Goal: Information Seeking & Learning: Learn about a topic

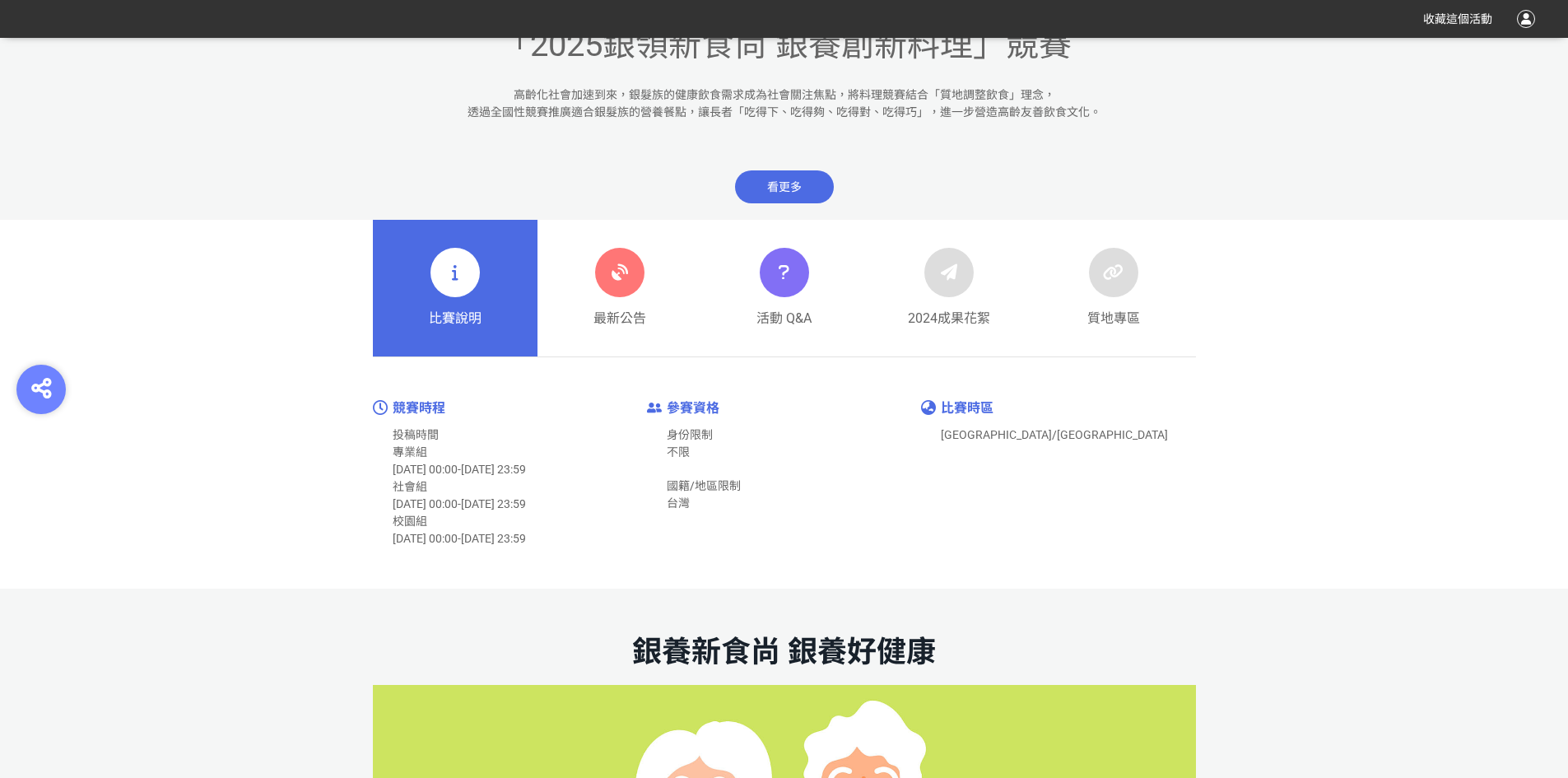
scroll to position [741, 0]
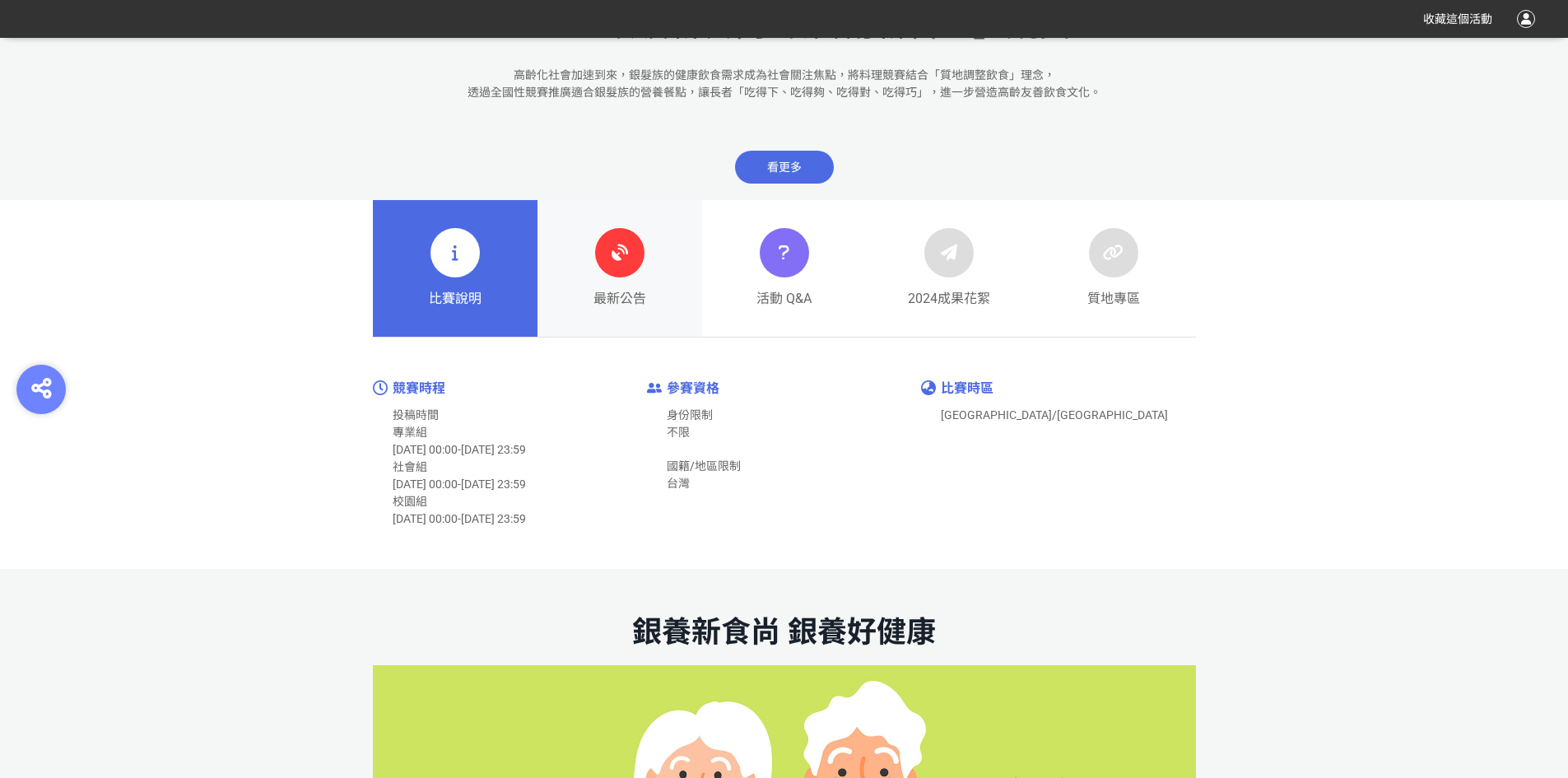
click at [621, 285] on div "最新公告" at bounding box center [619, 268] width 53 height 81
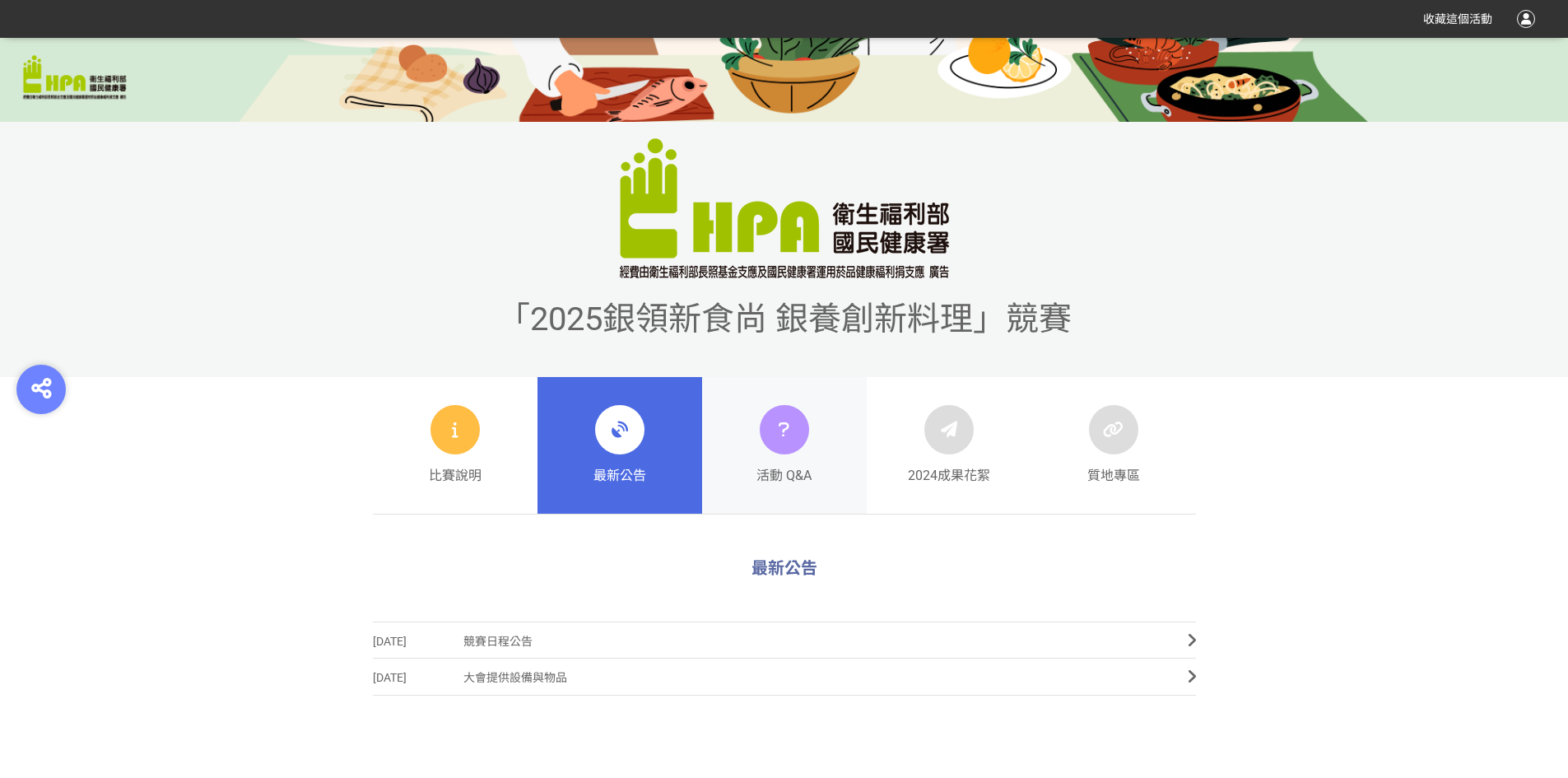
scroll to position [741, 0]
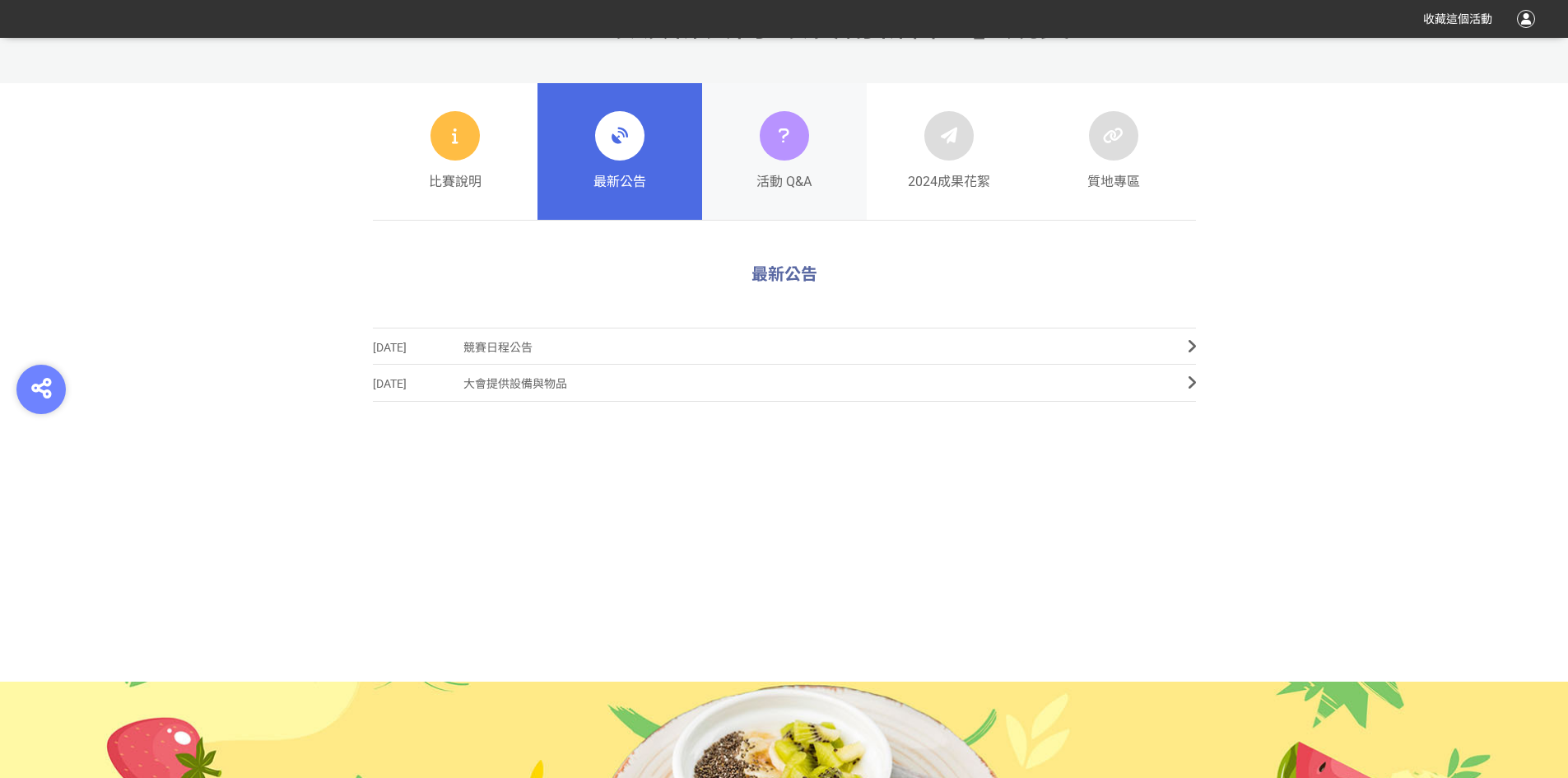
click at [810, 164] on div "活動 Q&A" at bounding box center [784, 152] width 55 height 81
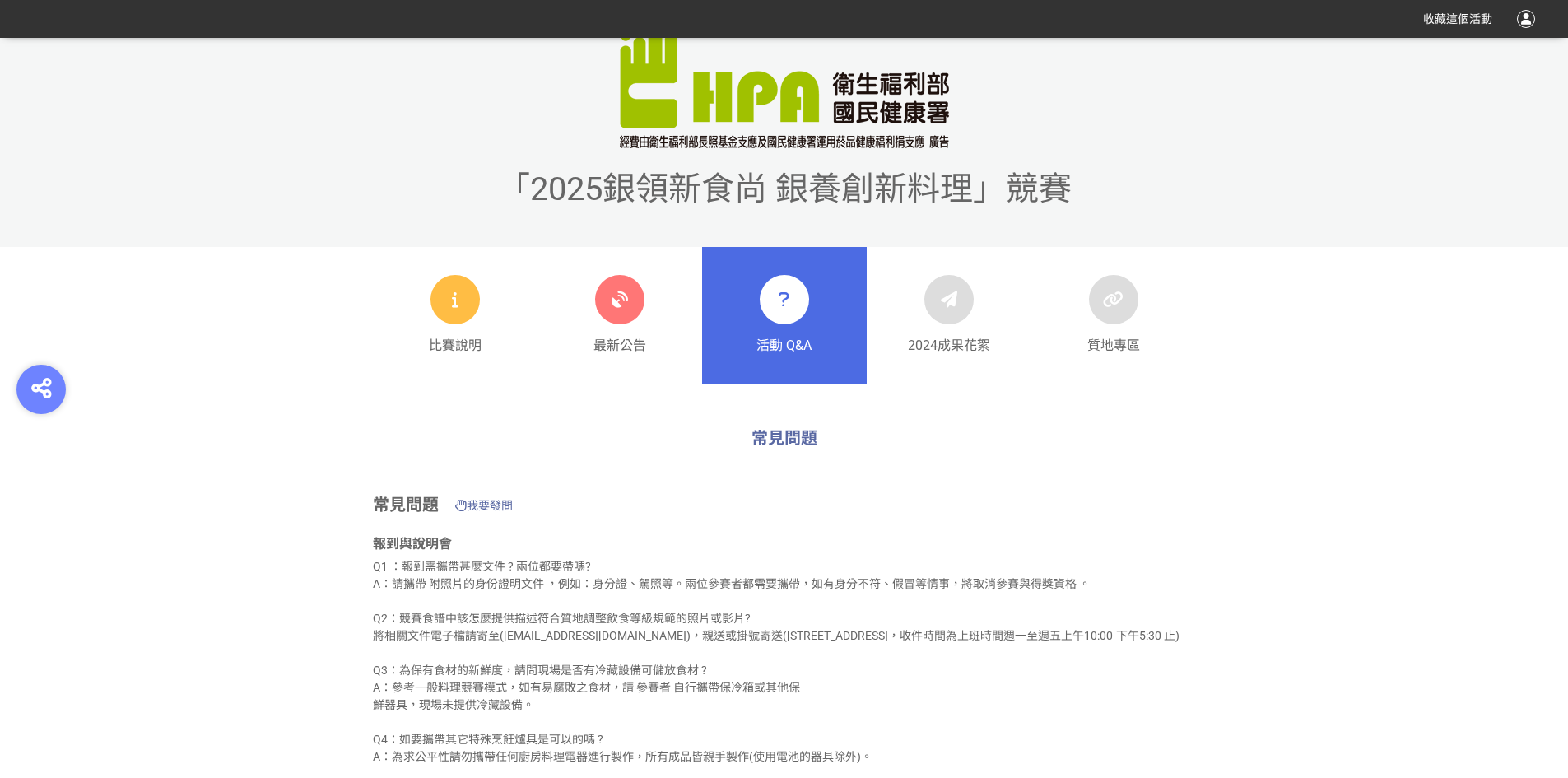
scroll to position [575, 0]
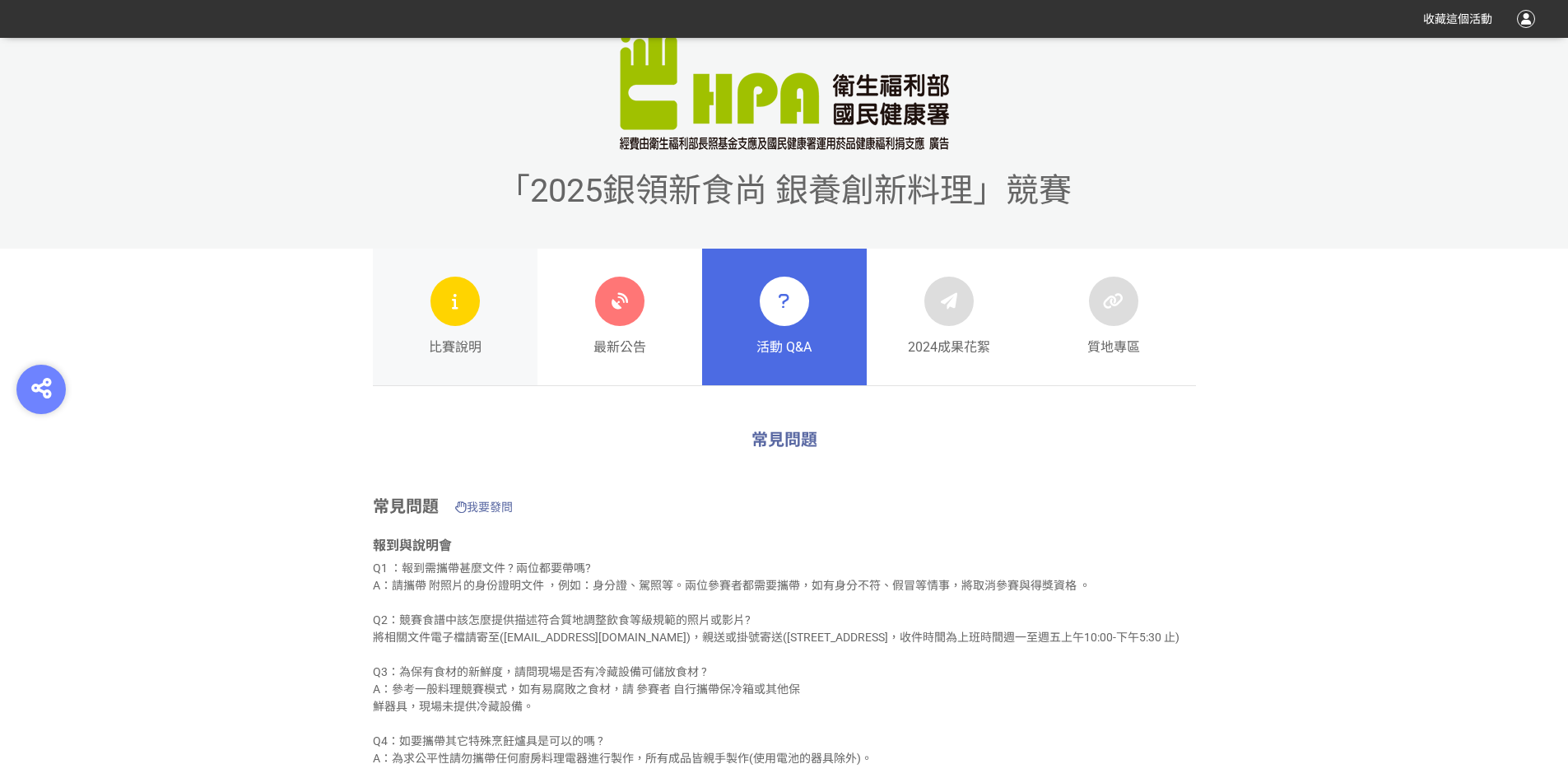
click at [492, 336] on link "比賽說明" at bounding box center [455, 317] width 165 height 136
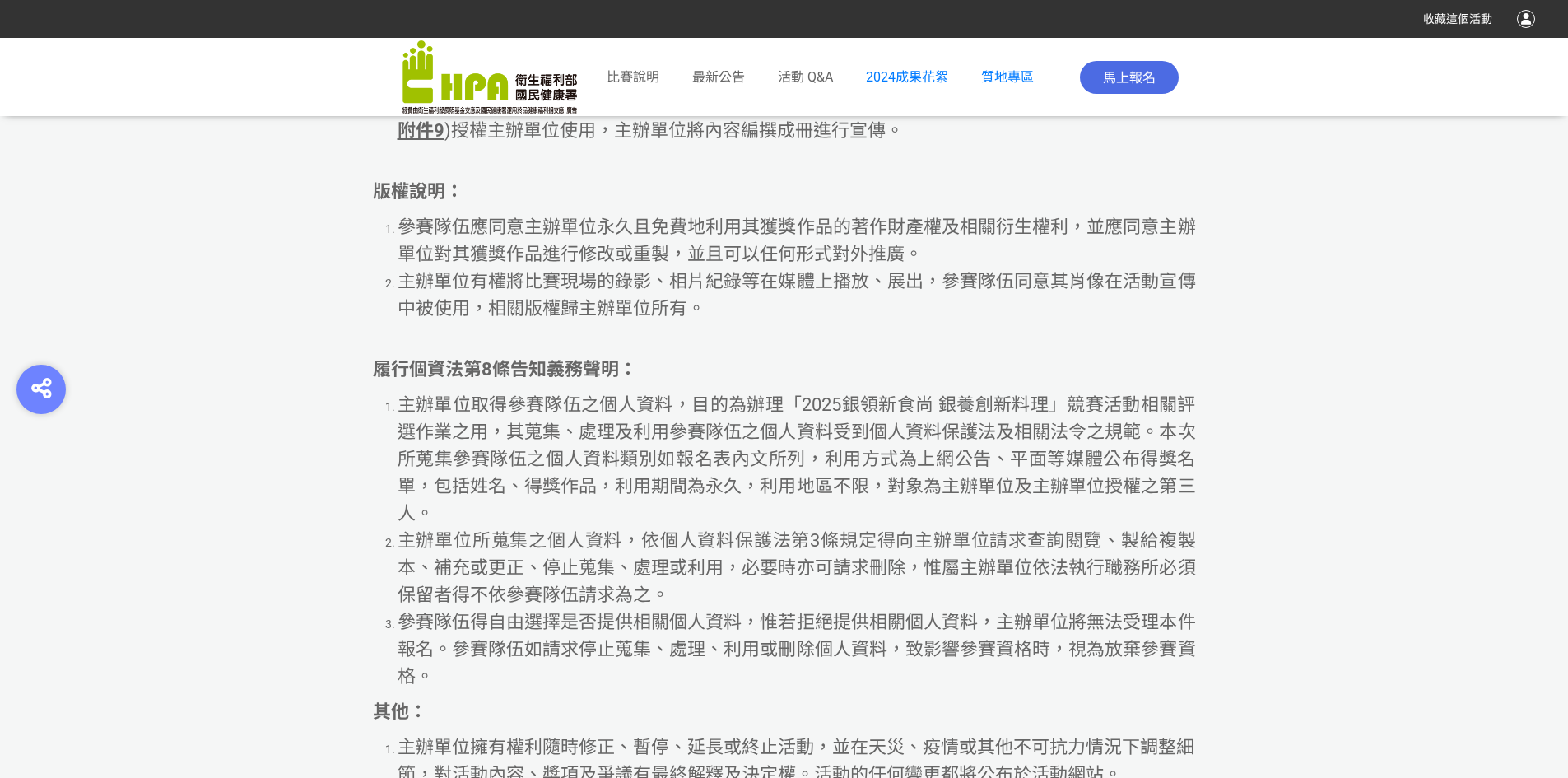
scroll to position [9276, 0]
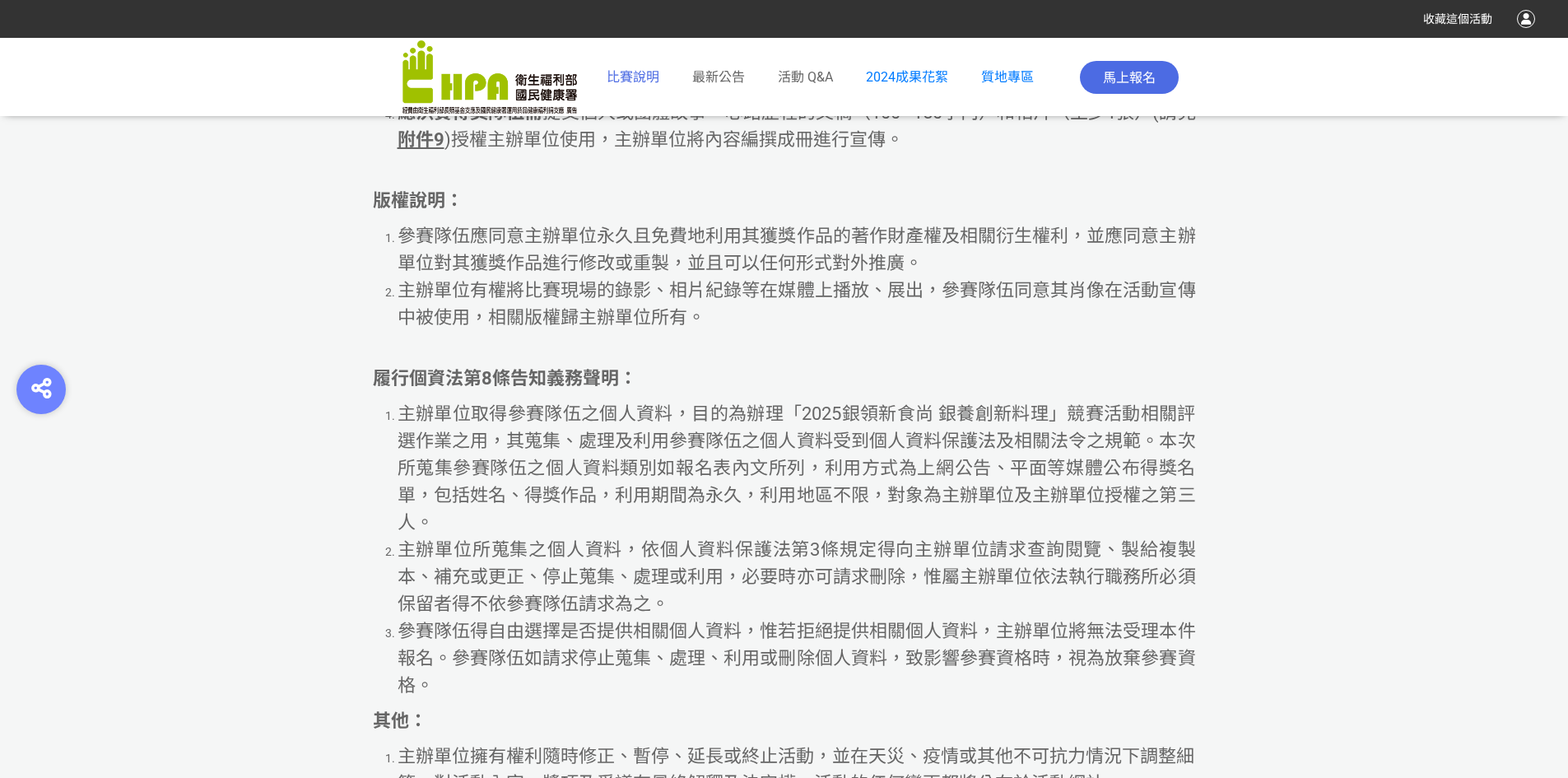
click at [646, 76] on span "比賽說明" at bounding box center [632, 77] width 53 height 16
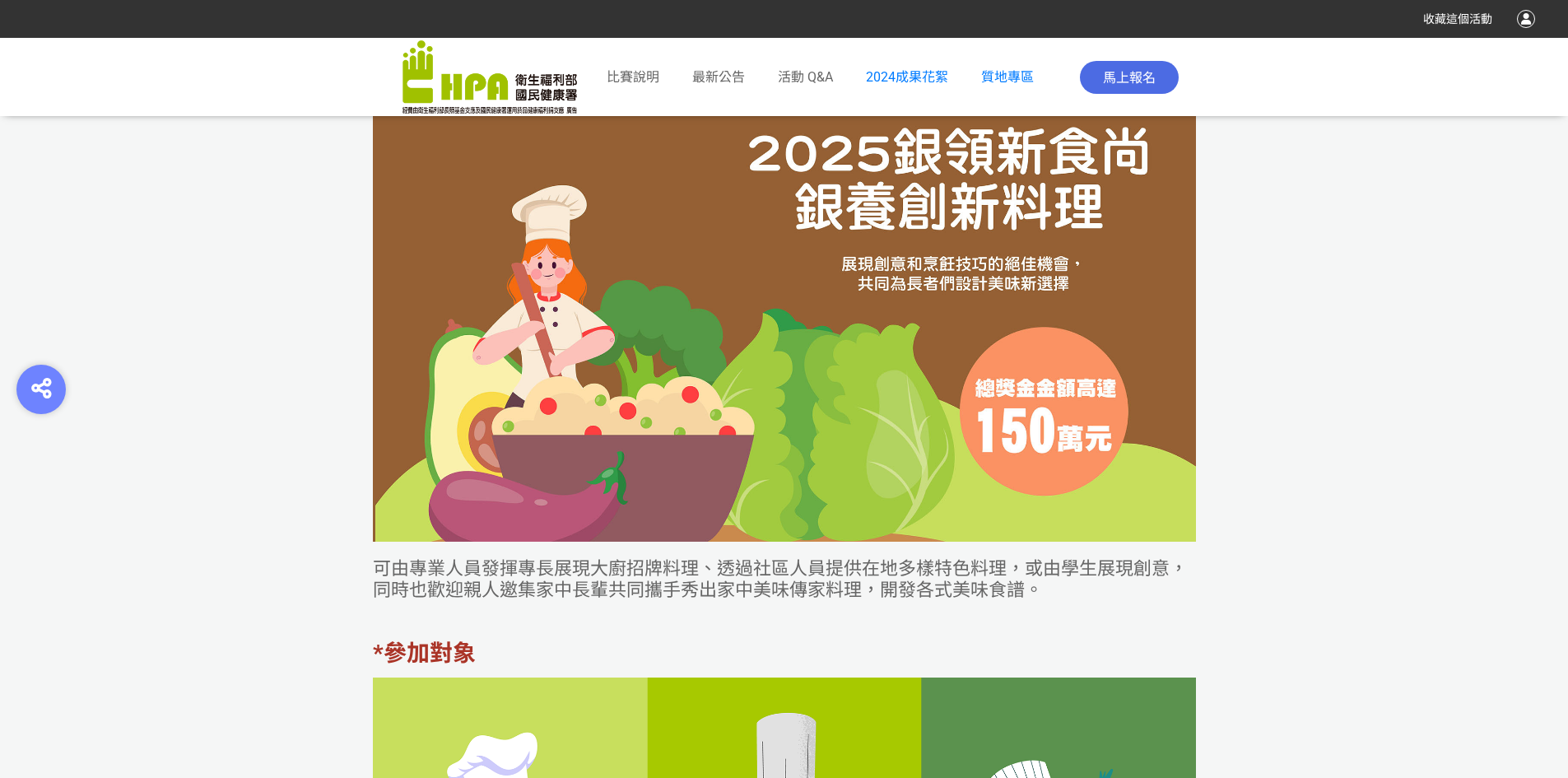
click at [725, 87] on div "最新公告" at bounding box center [718, 78] width 53 height 69
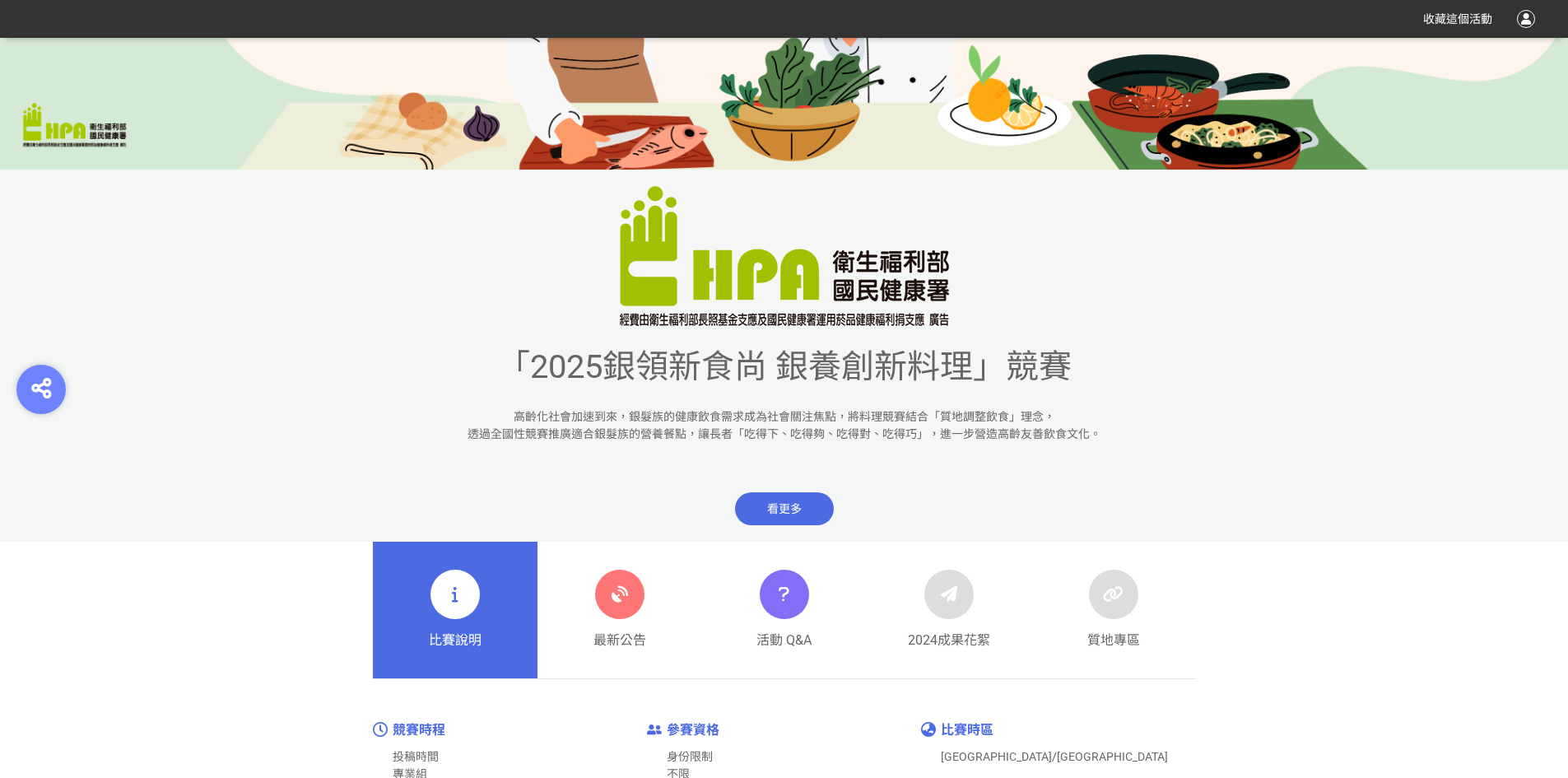
click at [725, 78] on div "「2025銀領新食尚 銀養創新料理」競賽 高齡化社會加速到來，銀髮族的健康飲食需求成為社會關注焦點，將料理競賽結合「質地調整飲食」理念， 透過全國性競賽推廣適…" at bounding box center [784, 159] width 1568 height 1040
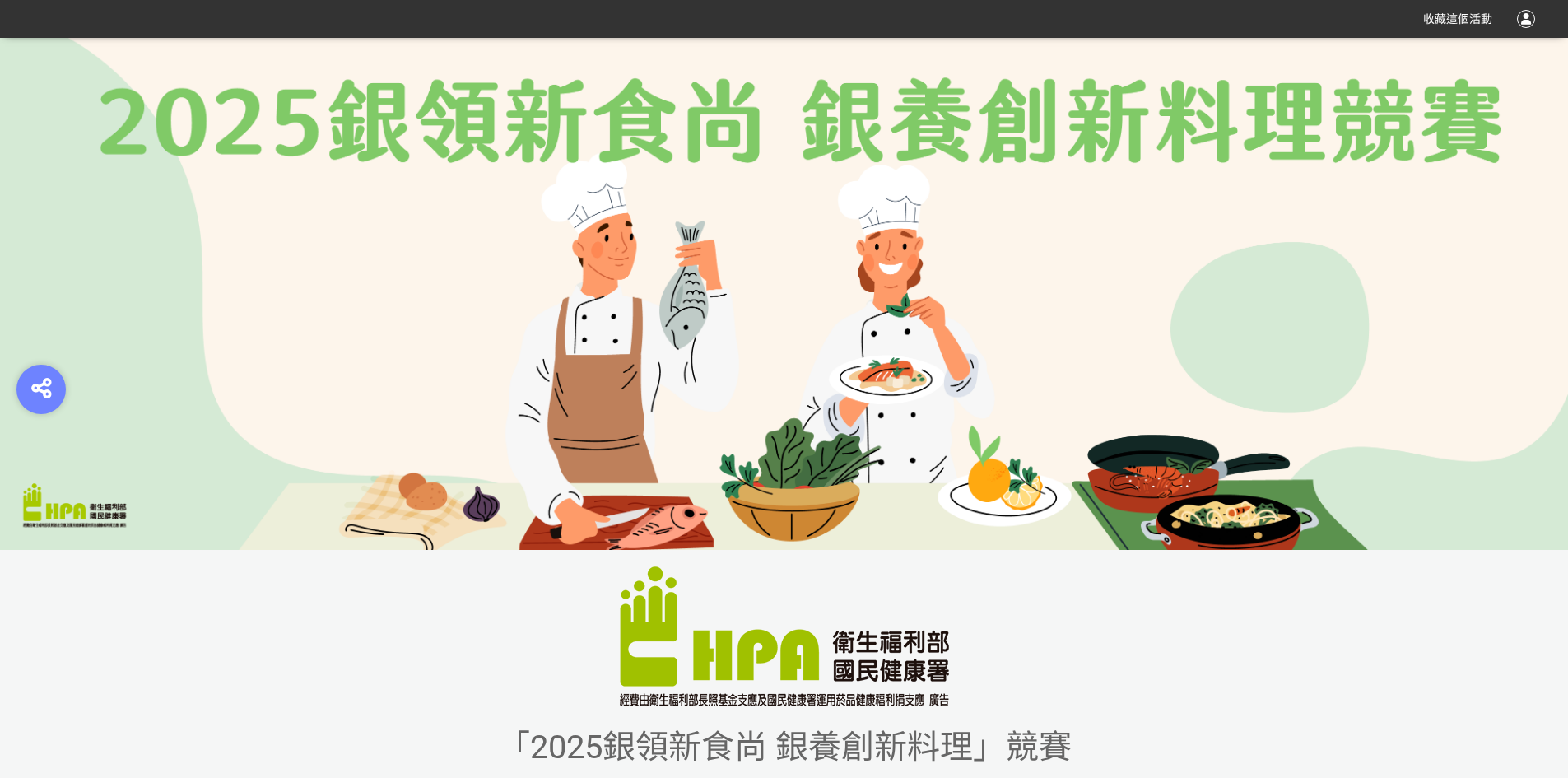
scroll to position [0, 0]
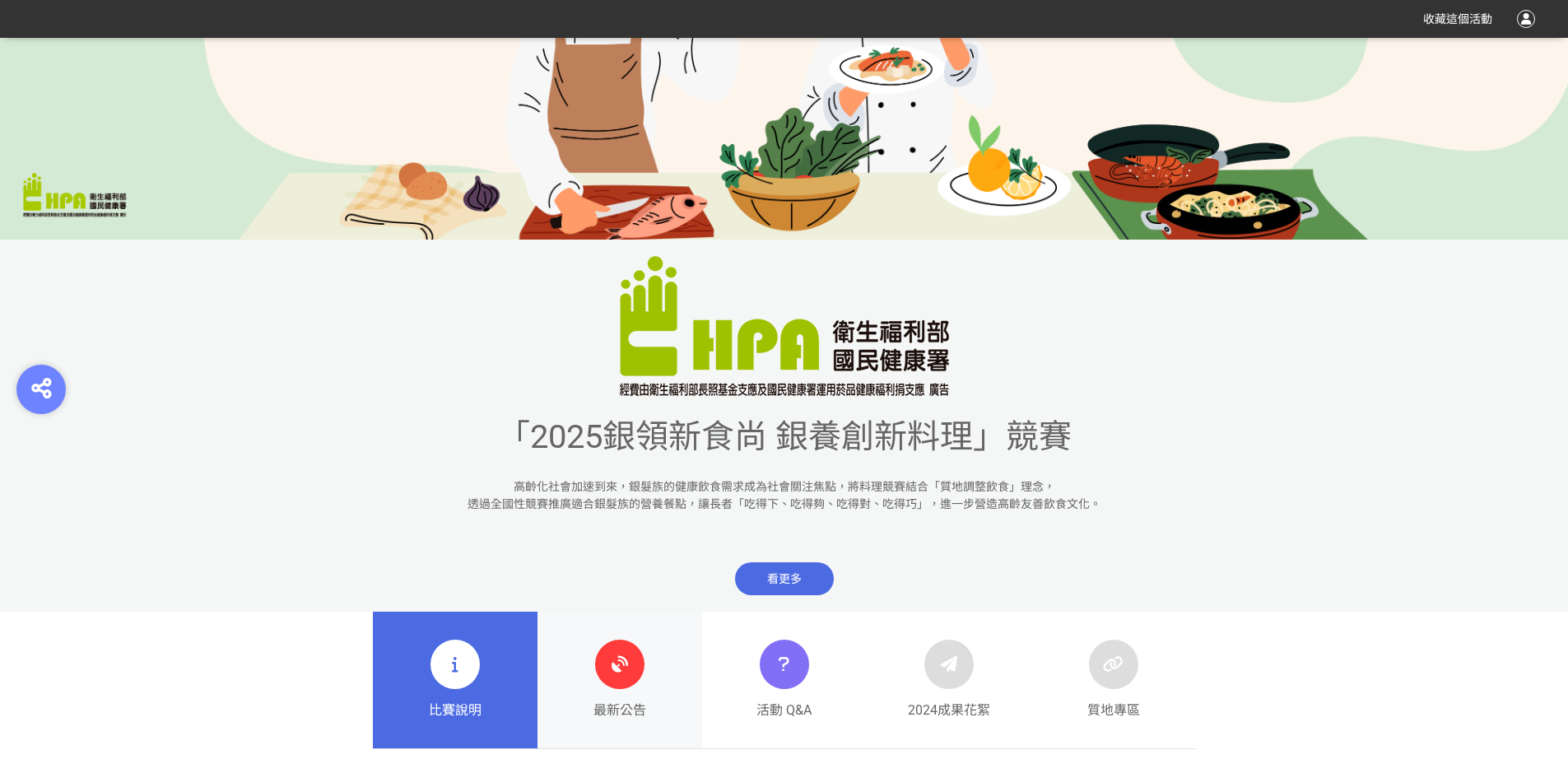
click at [618, 658] on icon at bounding box center [619, 664] width 29 height 29
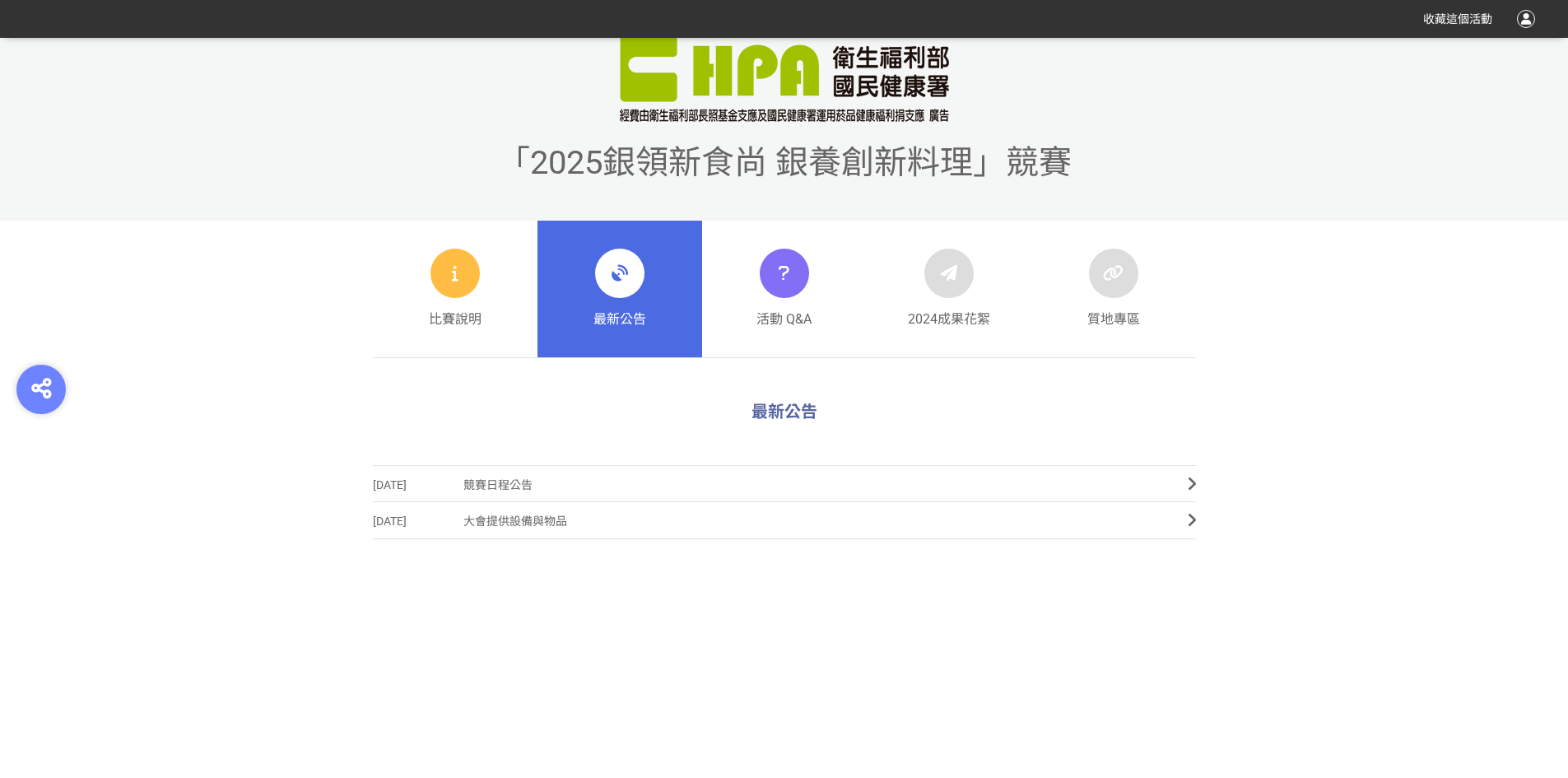
scroll to position [658, 0]
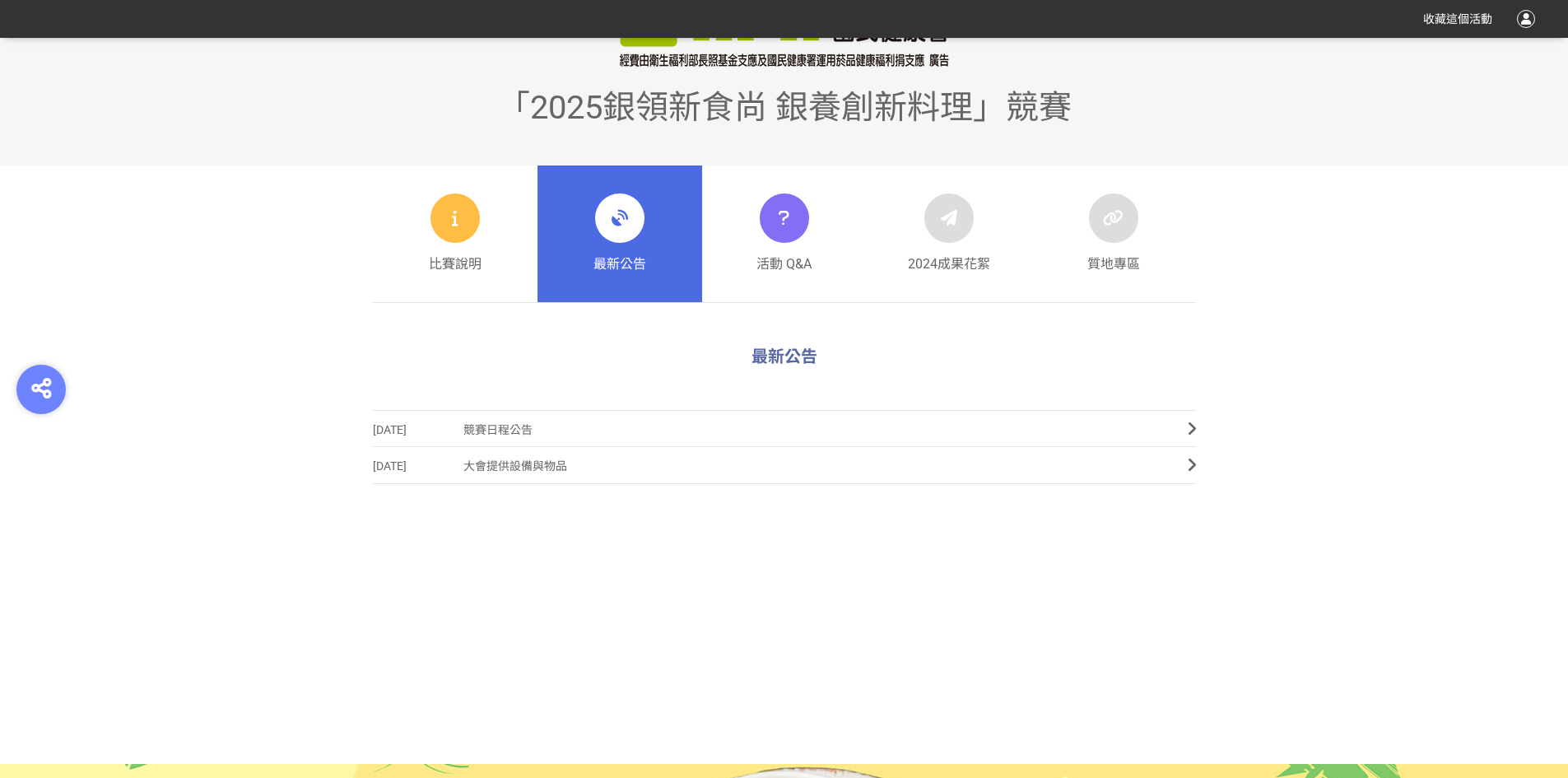
click at [748, 422] on span "競賽日程公告" at bounding box center [812, 430] width 699 height 37
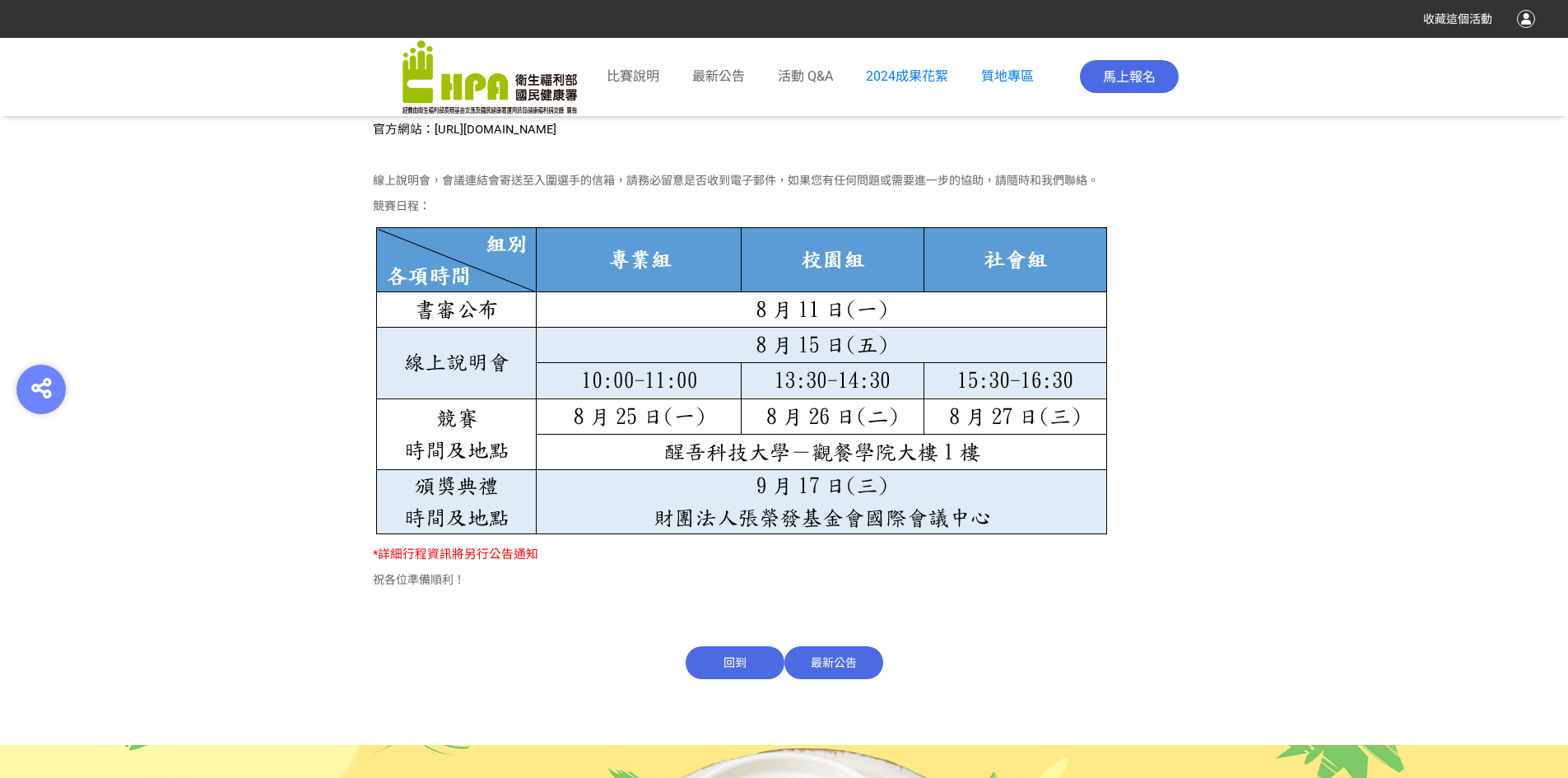
scroll to position [1070, 0]
